Goal: Find specific page/section: Find specific page/section

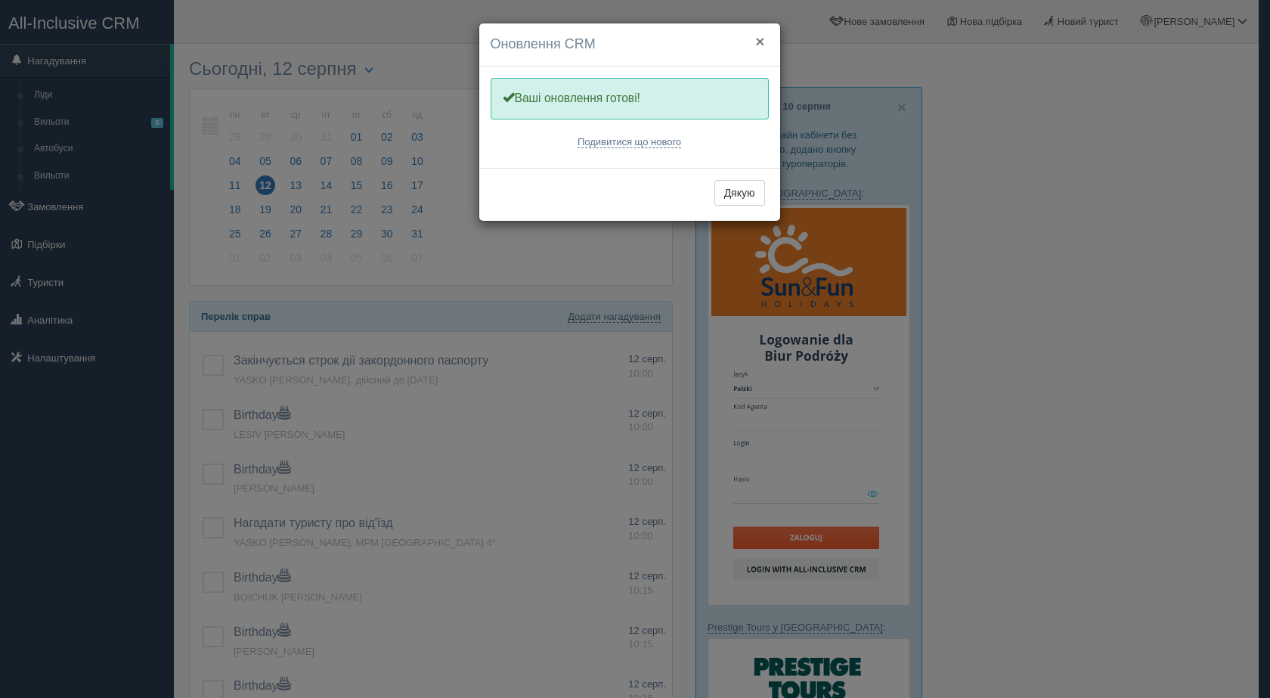
click at [758, 40] on button "×" at bounding box center [759, 41] width 9 height 16
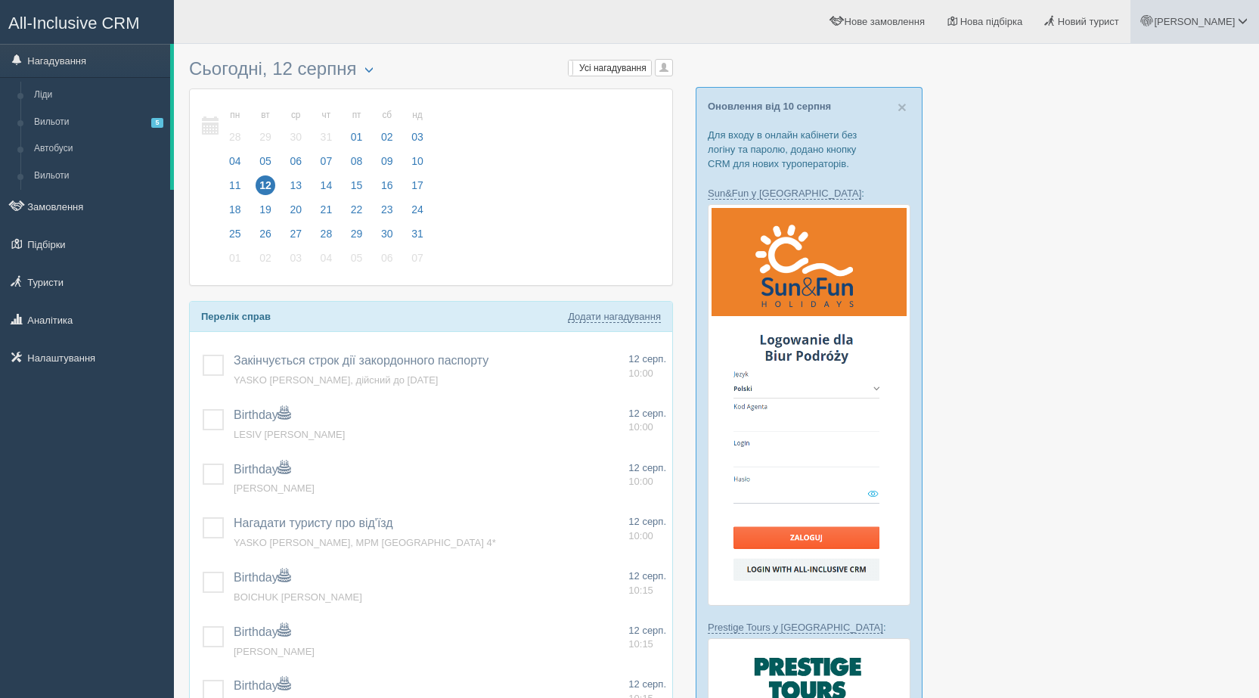
click at [1214, 24] on span "[PERSON_NAME]" at bounding box center [1194, 21] width 81 height 11
click at [1121, 205] on link "Вихід" at bounding box center [1175, 196] width 165 height 33
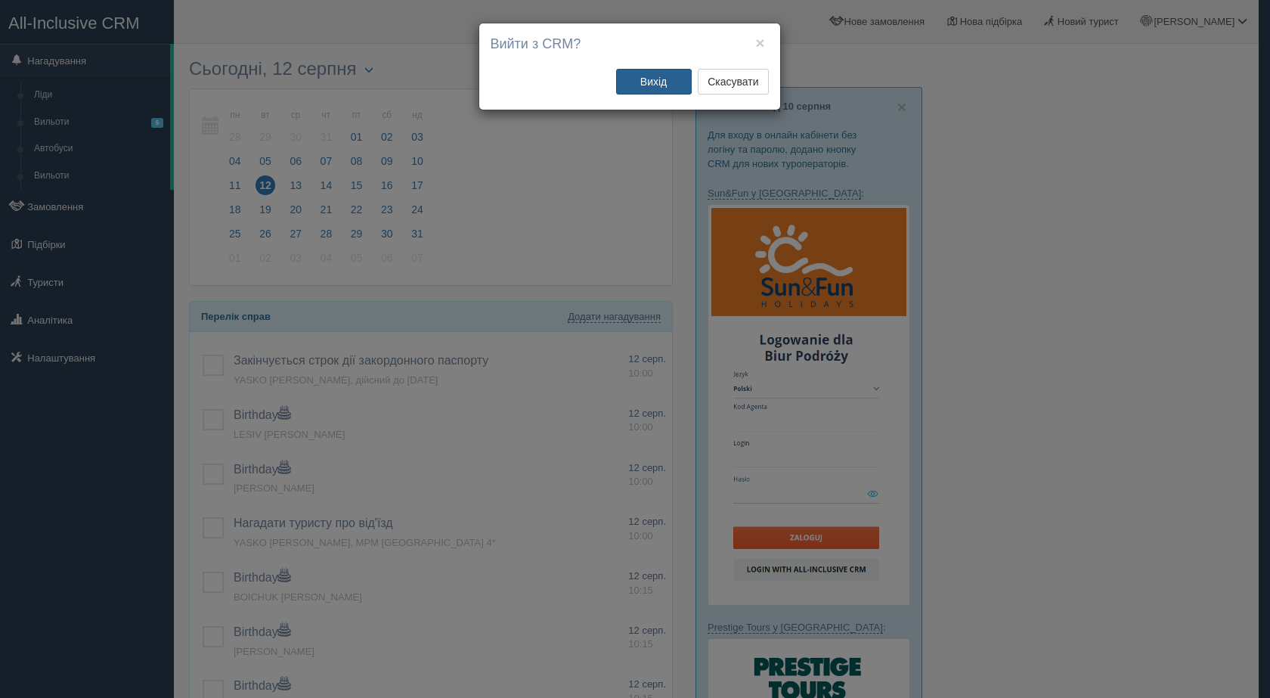
click at [650, 86] on button "Вихід" at bounding box center [654, 82] width 76 height 26
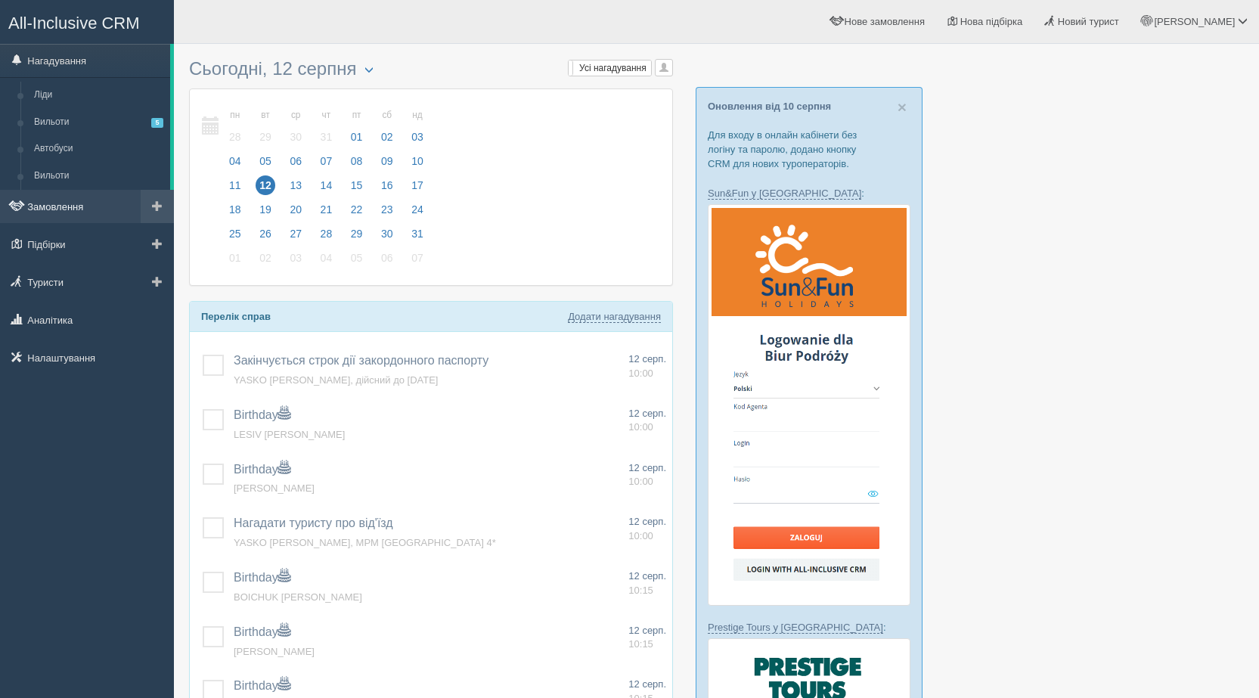
click at [71, 212] on link "Замовлення" at bounding box center [87, 206] width 174 height 33
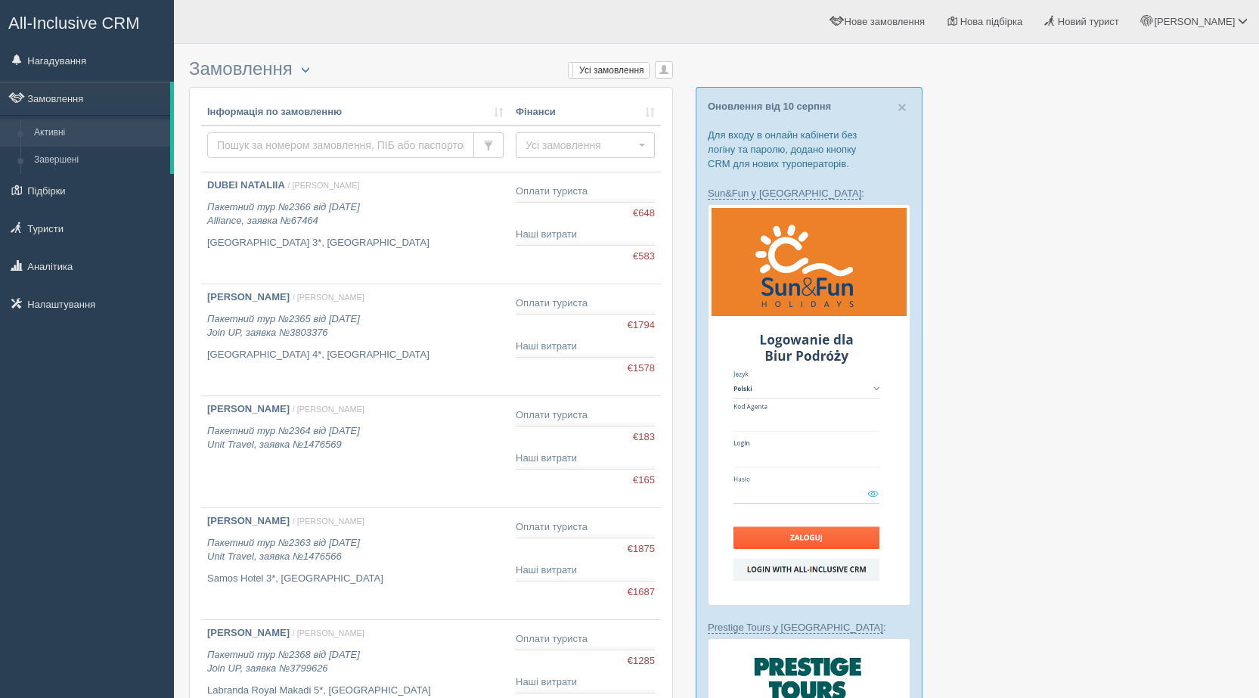
click at [293, 154] on input "text" at bounding box center [340, 145] width 267 height 26
type input "[PERSON_NAME]"
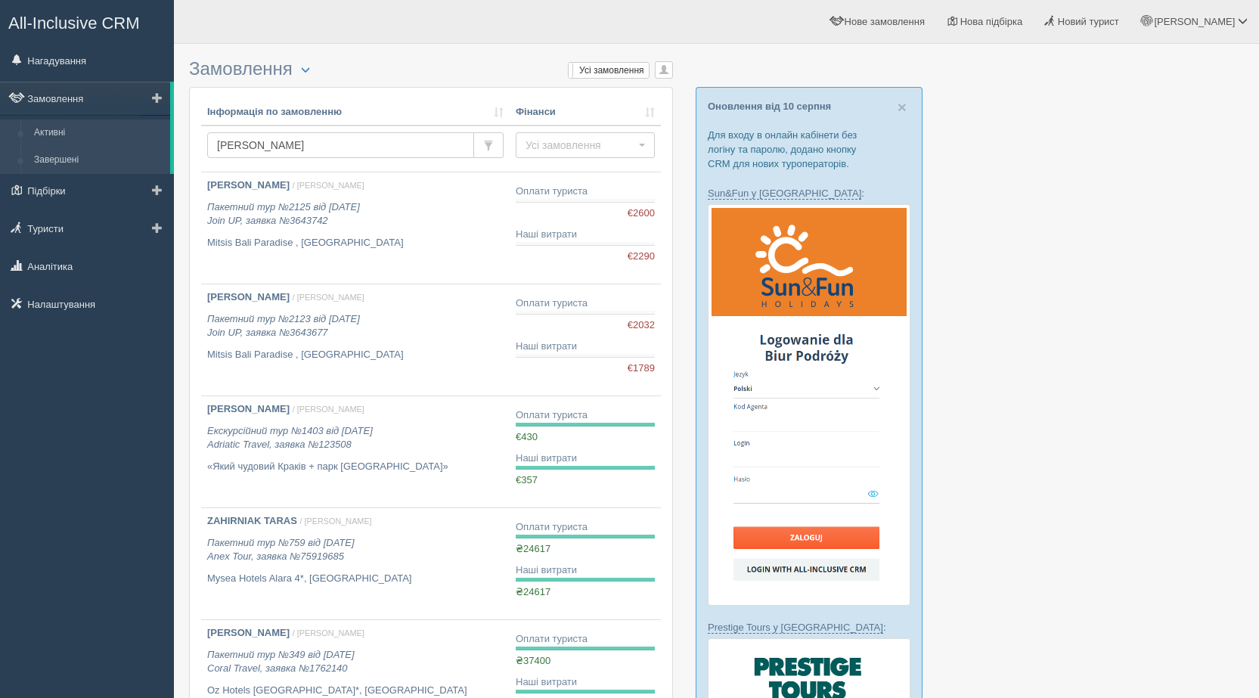
click at [68, 159] on link "Завершені" at bounding box center [98, 160] width 143 height 27
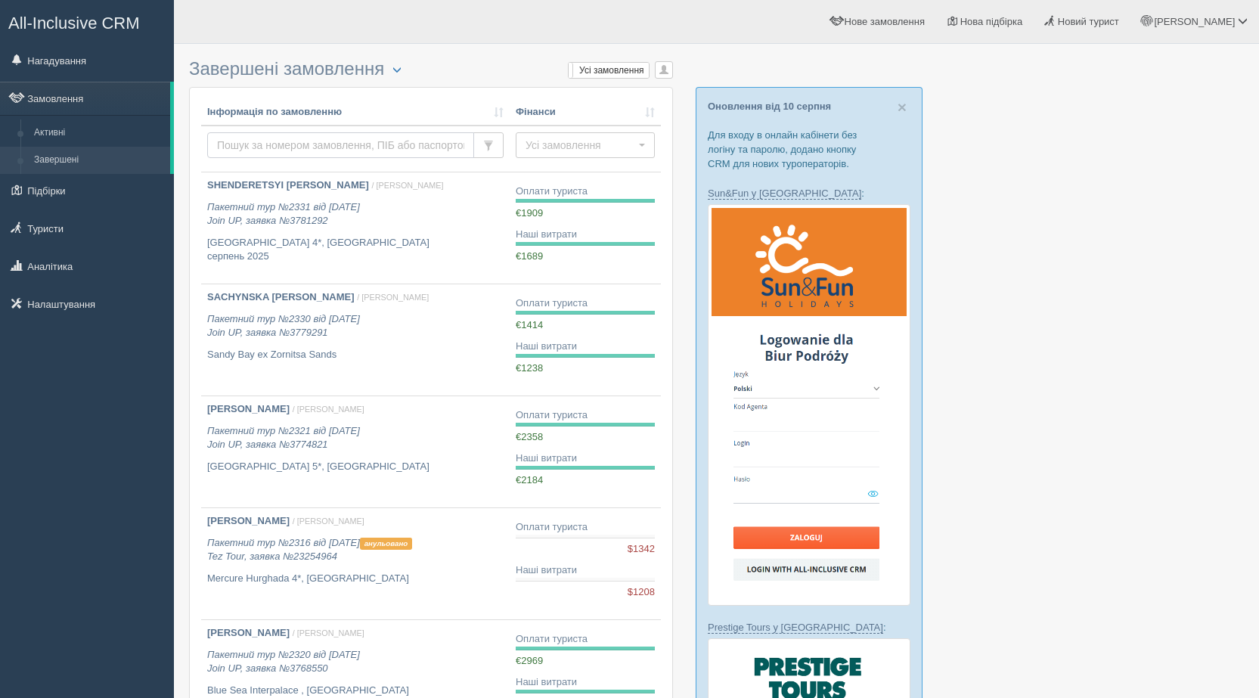
click at [262, 149] on input "text" at bounding box center [340, 145] width 267 height 26
type input "hirniak"
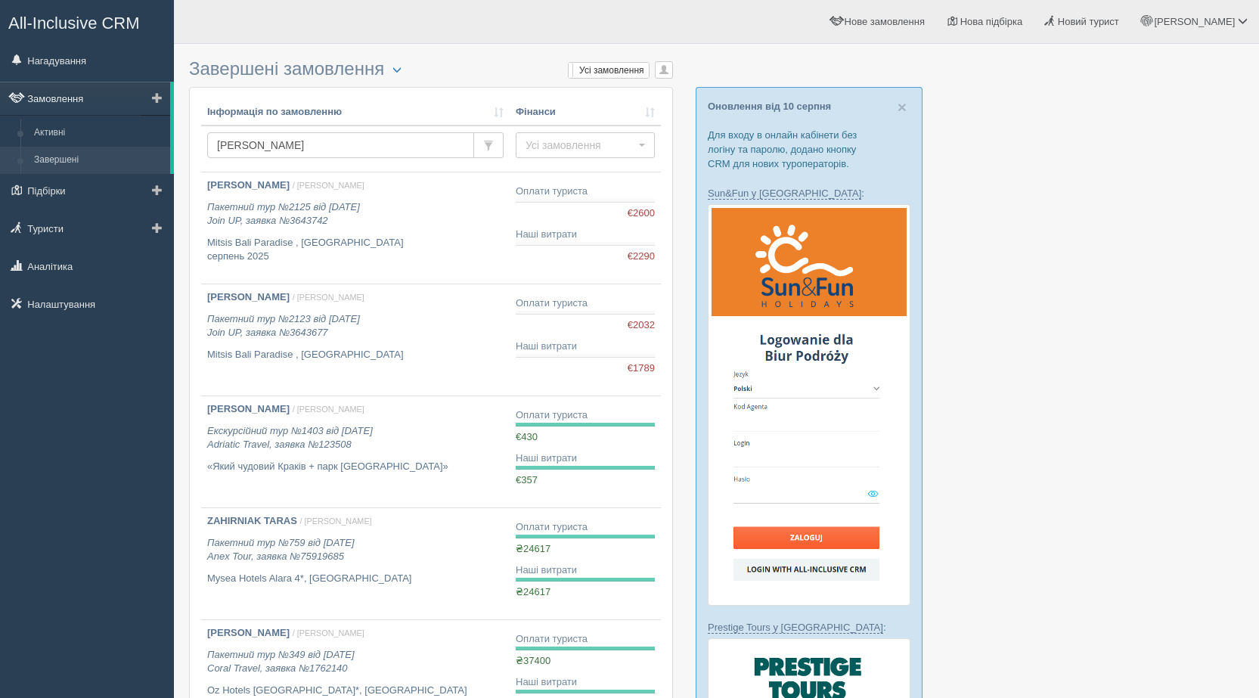
click at [65, 105] on link "Замовлення" at bounding box center [85, 98] width 170 height 33
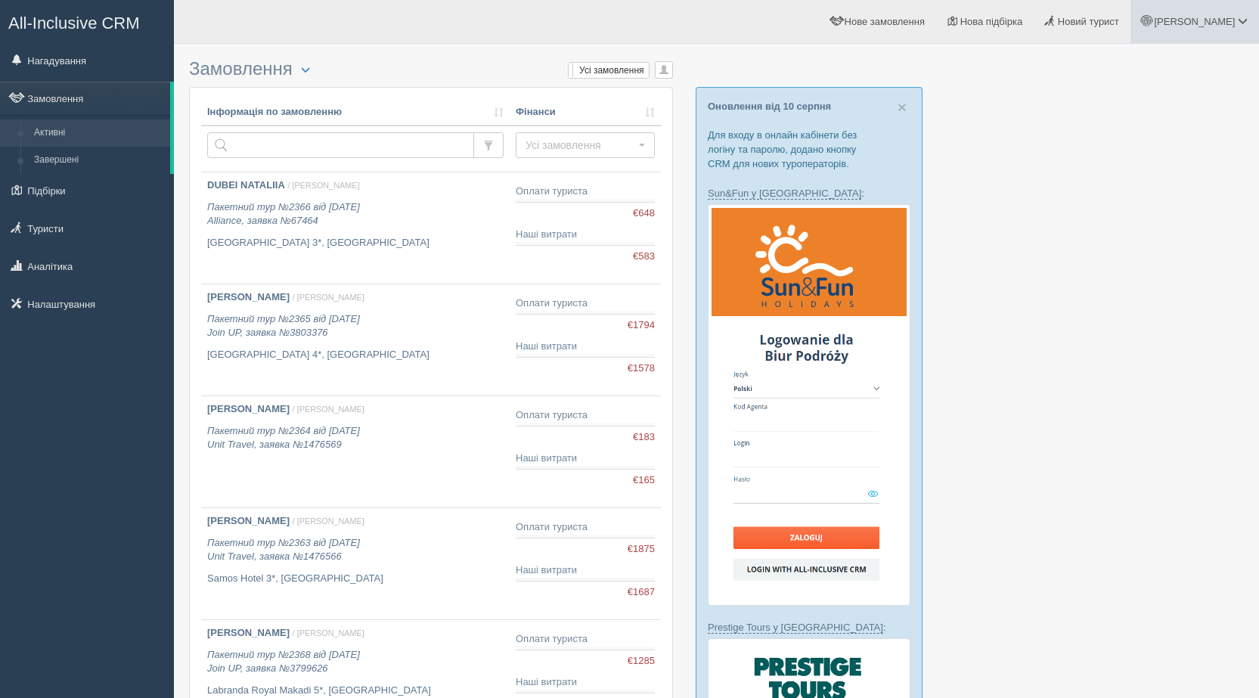
click at [1226, 26] on span "[PERSON_NAME]" at bounding box center [1194, 21] width 81 height 11
click at [1152, 196] on link "Вихід" at bounding box center [1175, 196] width 165 height 33
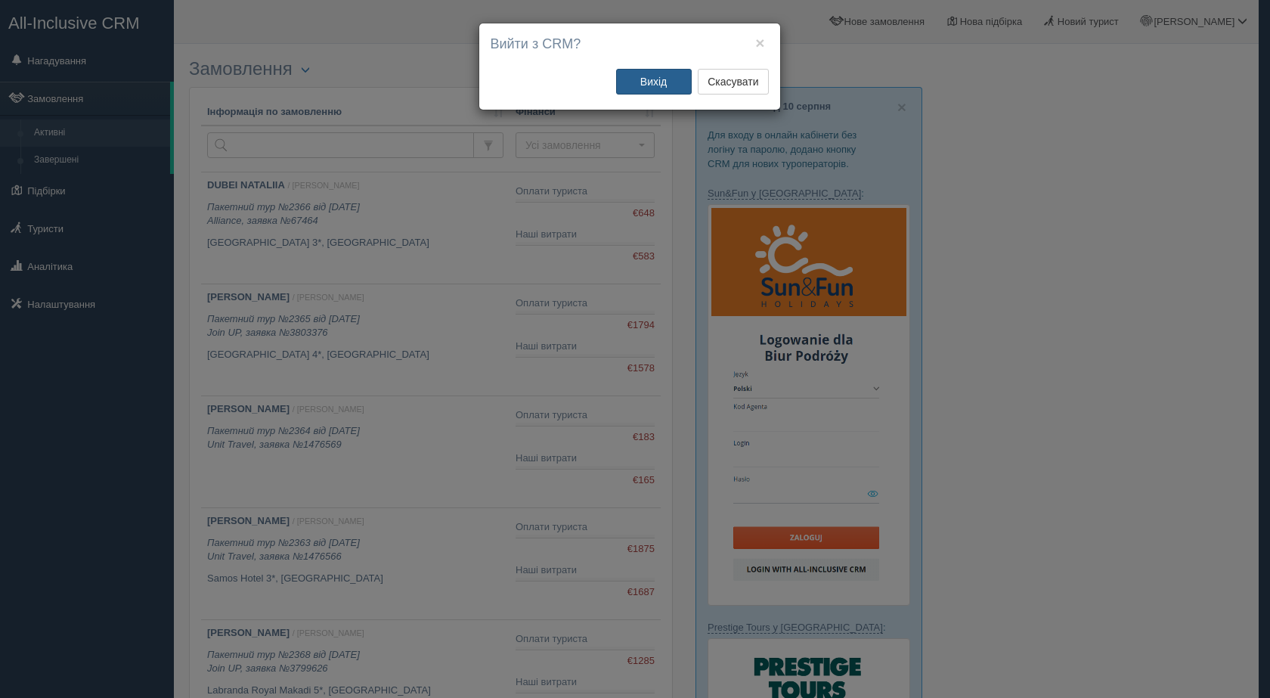
click at [655, 84] on button "Вихід" at bounding box center [654, 82] width 76 height 26
